Goal: Transaction & Acquisition: Purchase product/service

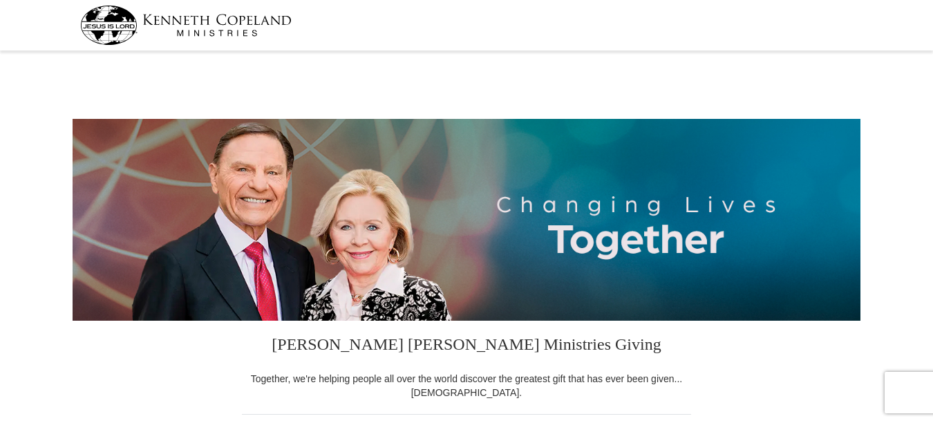
select select "NY"
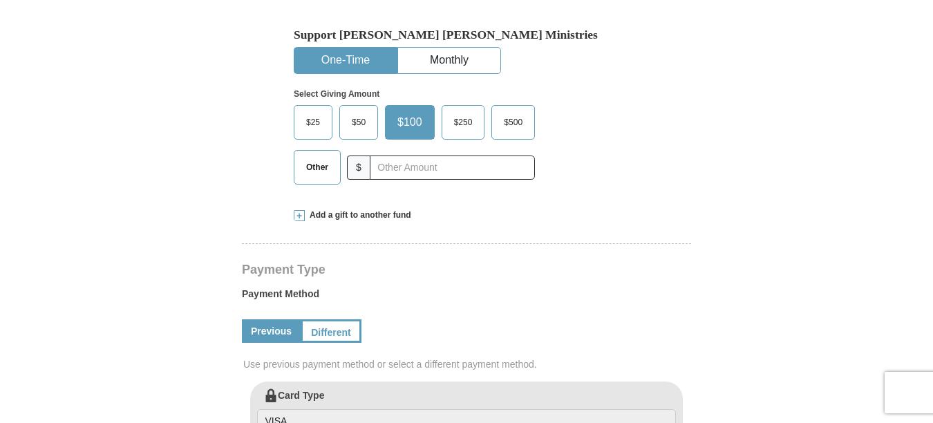
scroll to position [417, 0]
click at [319, 169] on span "Other" at bounding box center [317, 166] width 36 height 21
click at [0, 0] on input "Other" at bounding box center [0, 0] width 0 height 0
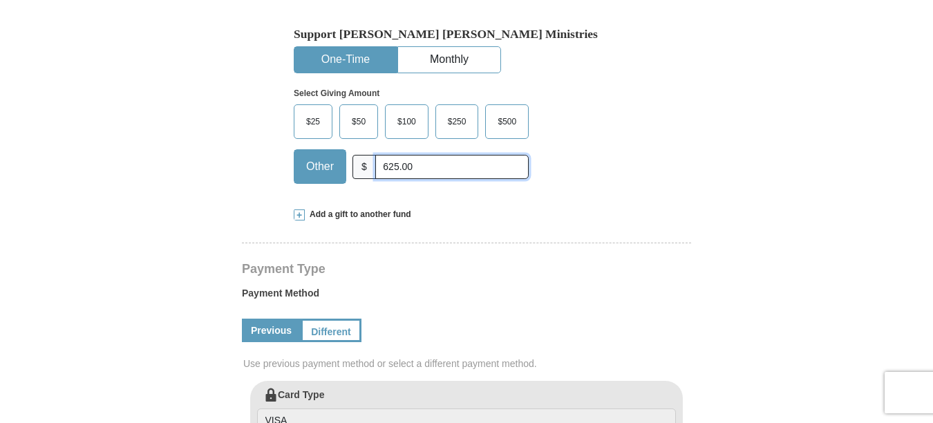
type input "625.00"
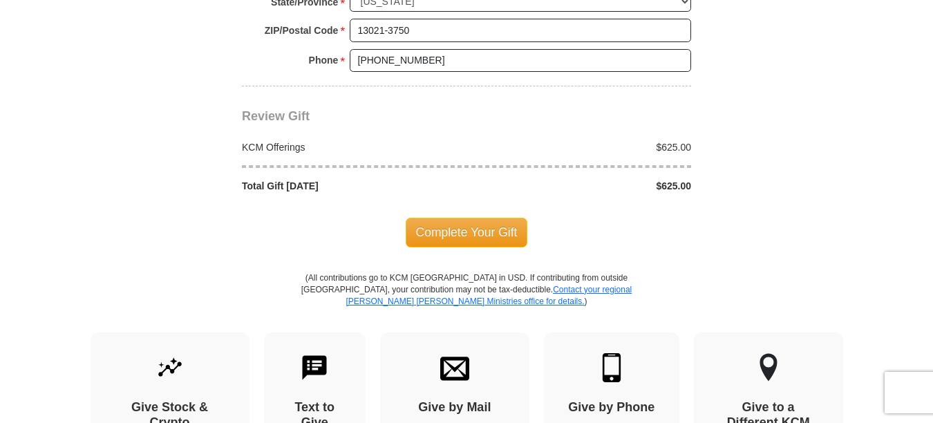
scroll to position [1211, 0]
click at [451, 234] on span "Complete Your Gift" at bounding box center [467, 232] width 122 height 29
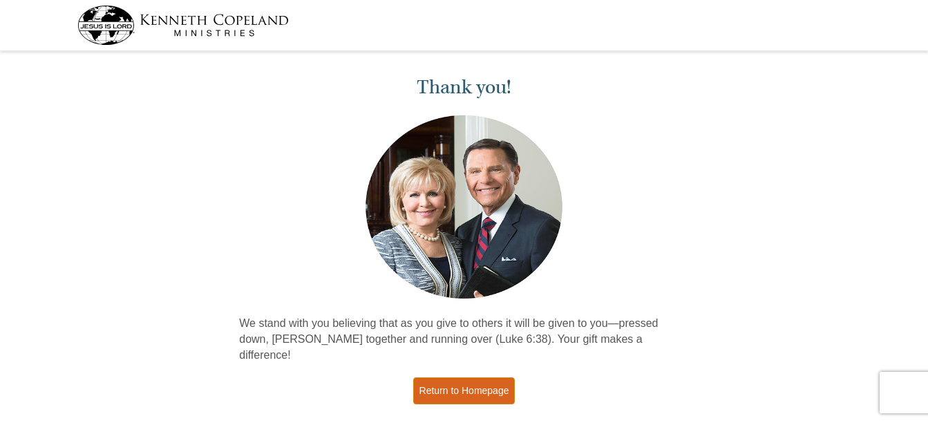
click at [457, 377] on link "Return to Homepage" at bounding box center [464, 390] width 102 height 27
